Goal: Check status: Check status

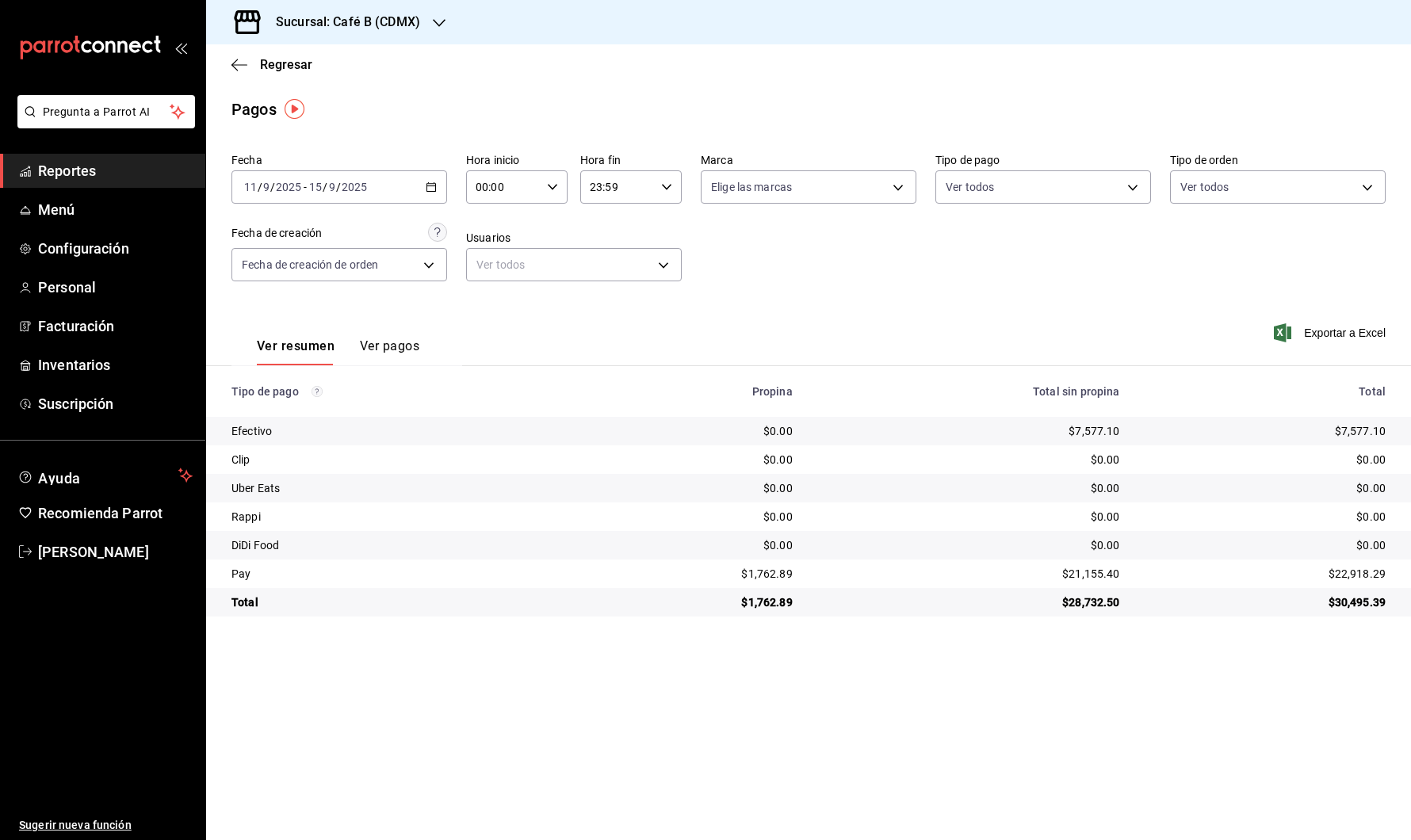
click at [407, 185] on div "[DATE] [DATE] - [DATE] [DATE]" at bounding box center [339, 187] width 215 height 34
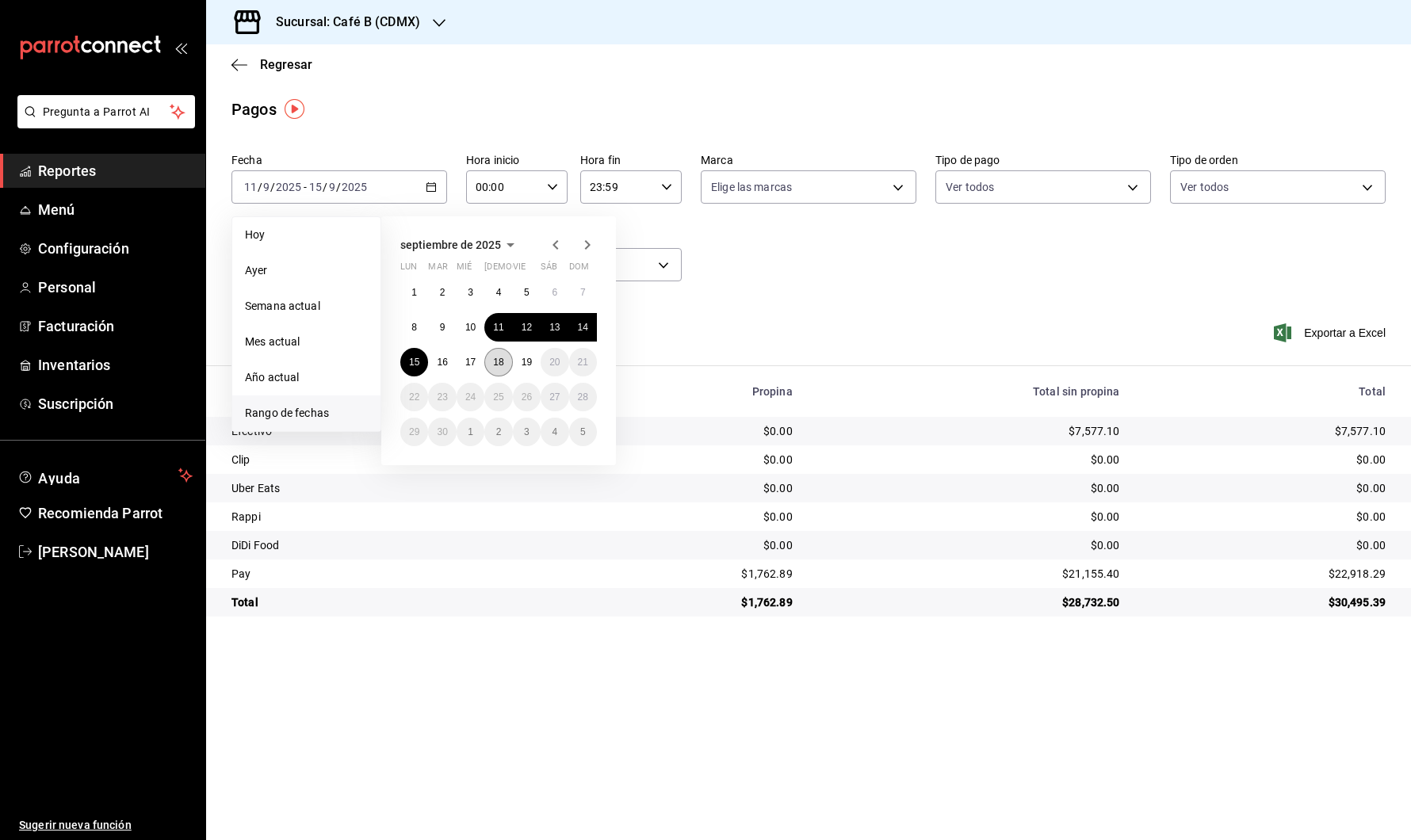
click at [506, 364] on button "18" at bounding box center [498, 362] width 27 height 28
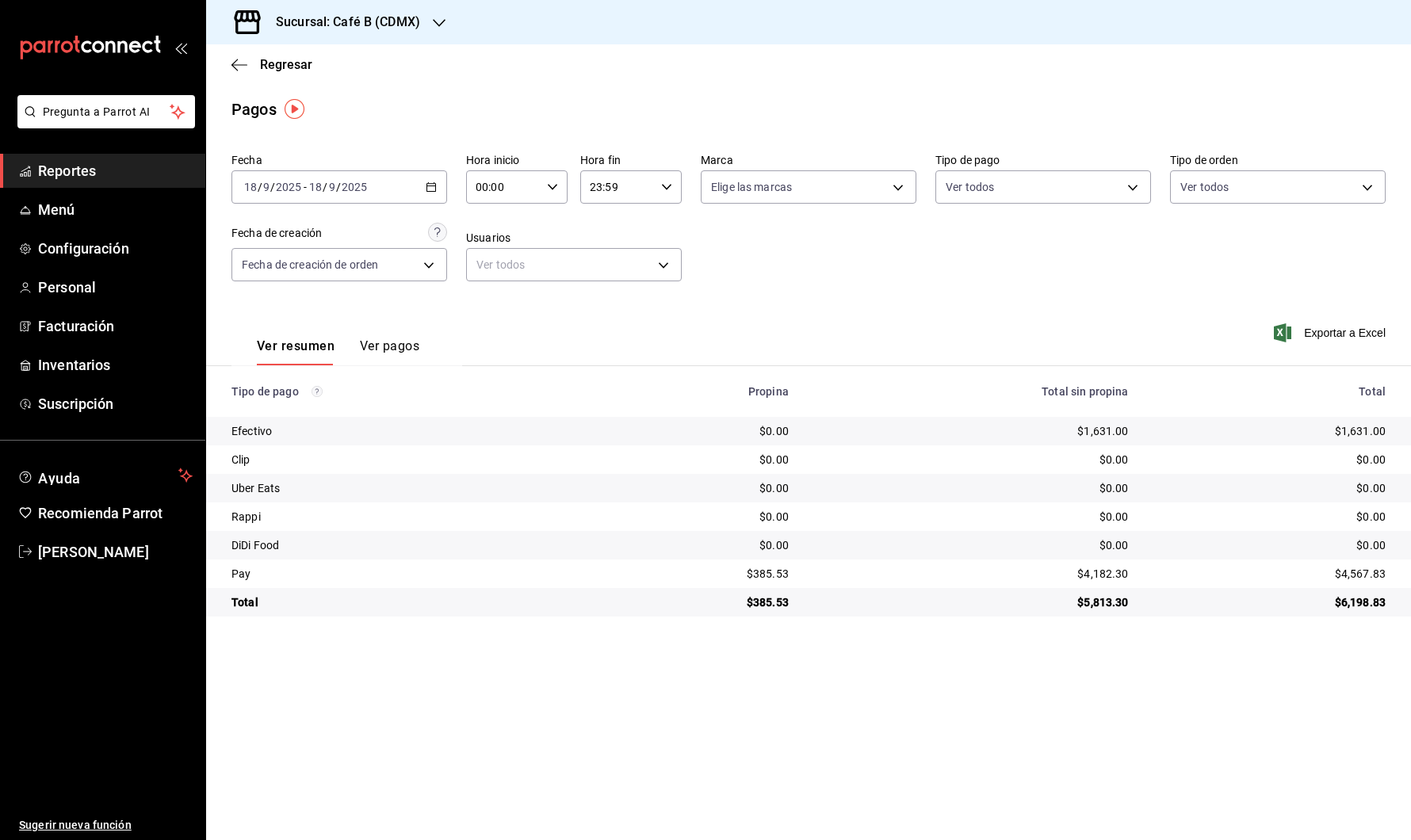
click at [396, 21] on h3 "Sucursal: Café B (CDMX)" at bounding box center [342, 22] width 157 height 19
click at [402, 66] on div "Café B (CABO)" at bounding box center [324, 68] width 212 height 16
click at [1148, 725] on main "Regresar Pagos Fecha [DATE] [DATE] - [DATE] [DATE] Hora inicio 00:00 Hora inici…" at bounding box center [808, 442] width 1205 height 795
click at [365, 189] on input "2025" at bounding box center [355, 187] width 27 height 13
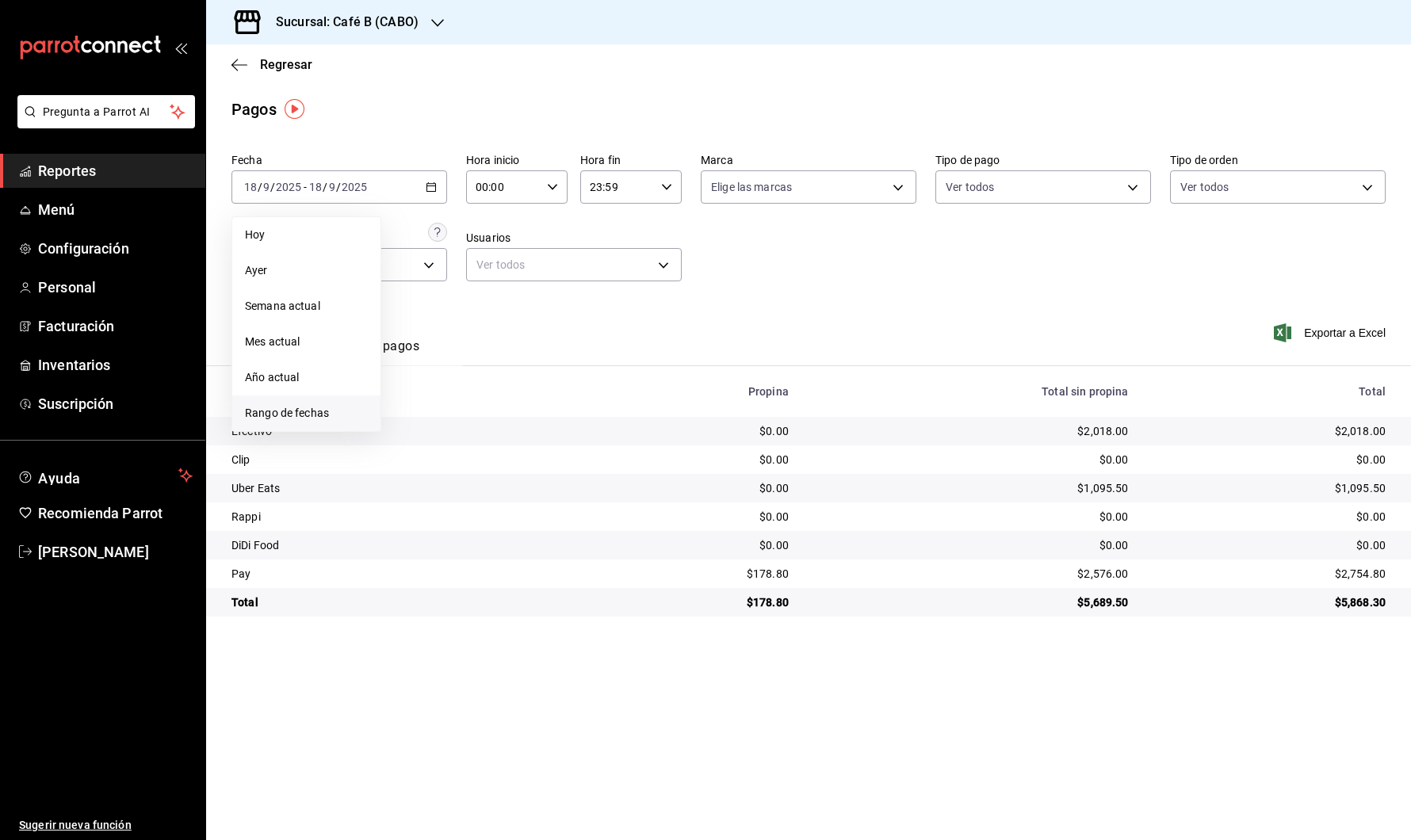
click at [347, 415] on span "Rango de fechas" at bounding box center [306, 413] width 123 height 16
click at [530, 338] on button "12" at bounding box center [527, 326] width 27 height 28
click at [503, 360] on abbr "18" at bounding box center [498, 362] width 10 height 11
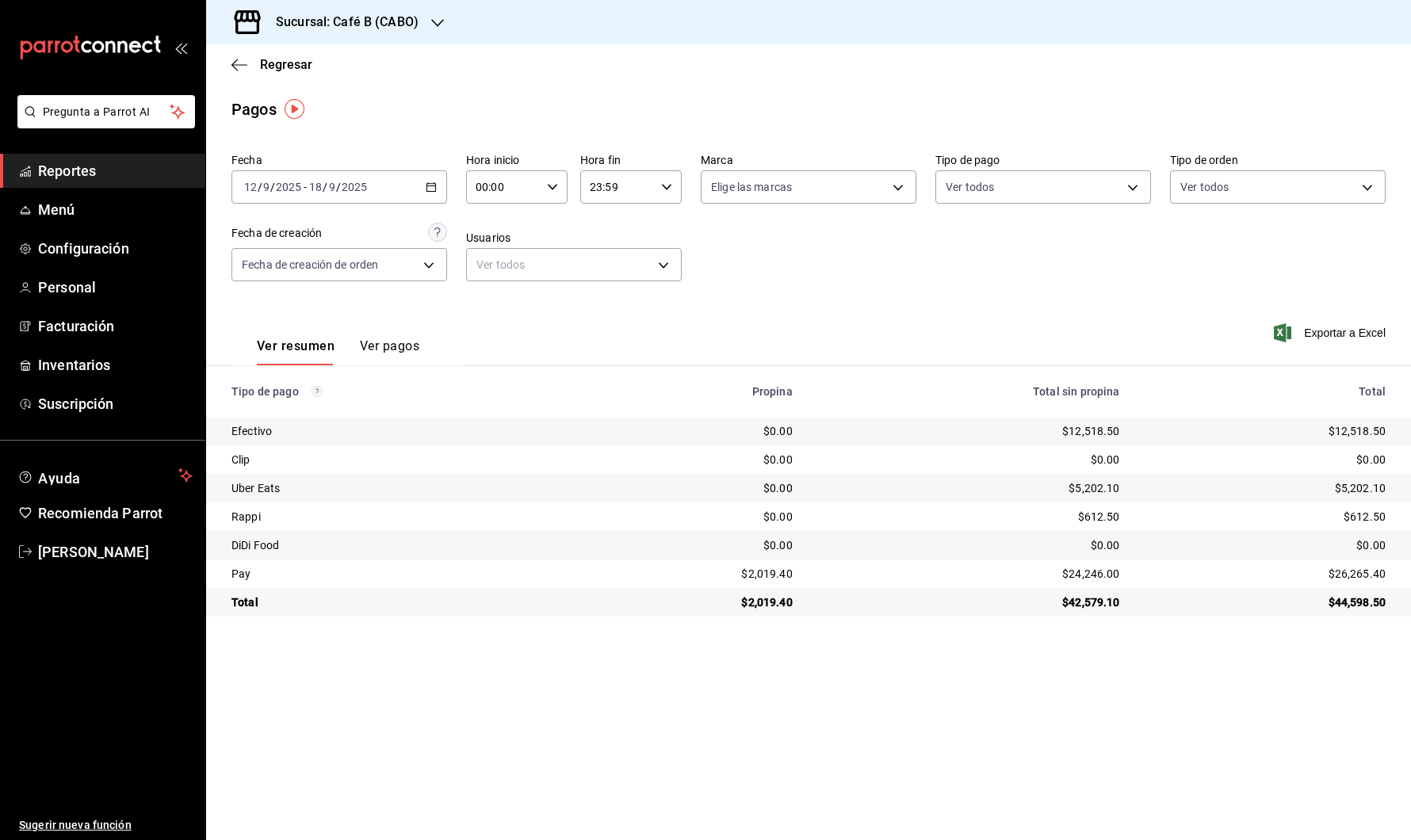
click at [410, 182] on div "[DATE] [DATE] - [DATE] [DATE]" at bounding box center [339, 187] width 215 height 34
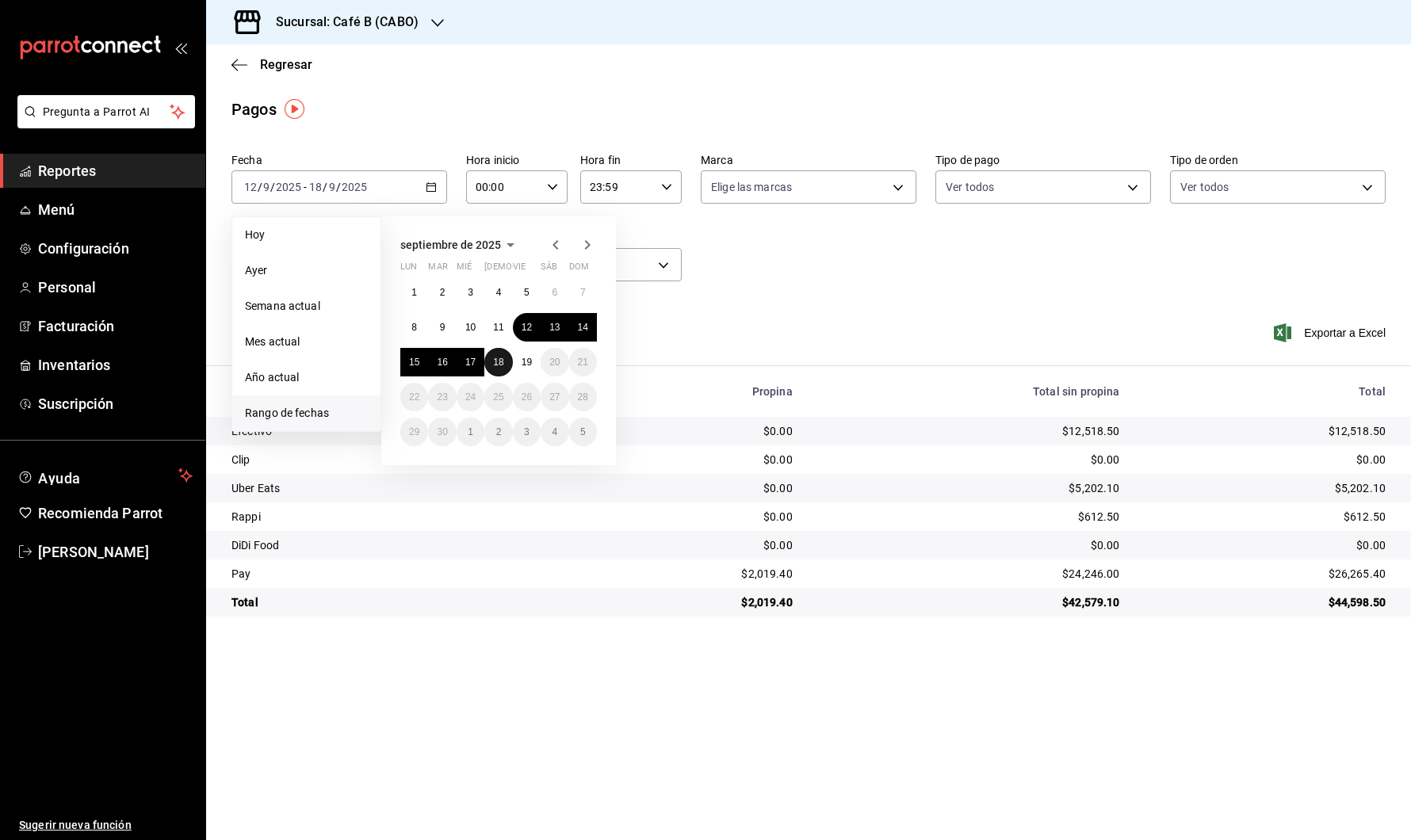
click at [500, 362] on abbr "18" at bounding box center [498, 362] width 10 height 11
